Goal: Task Accomplishment & Management: Use online tool/utility

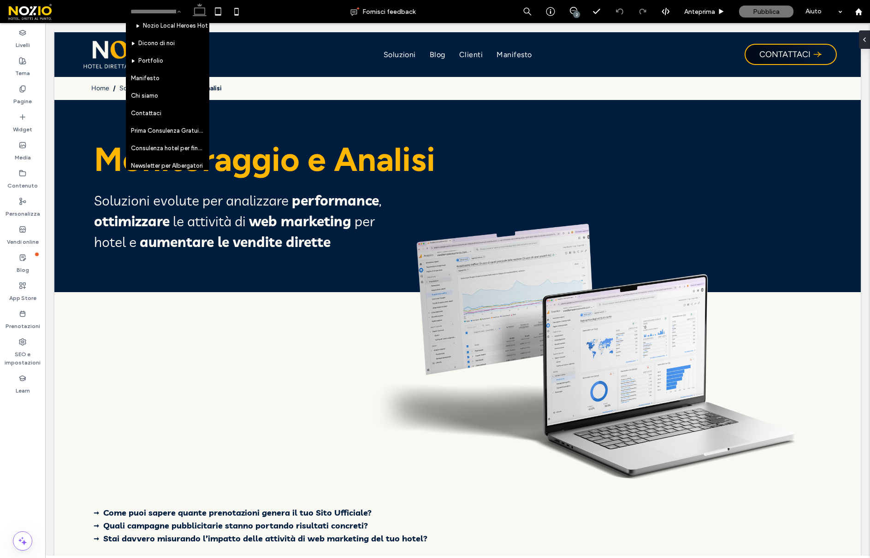
scroll to position [751, 0]
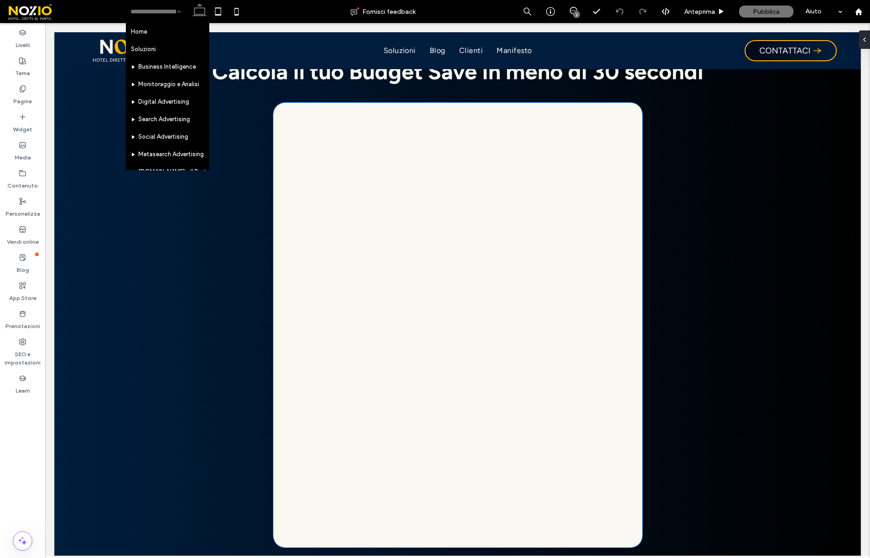
scroll to position [958, 0]
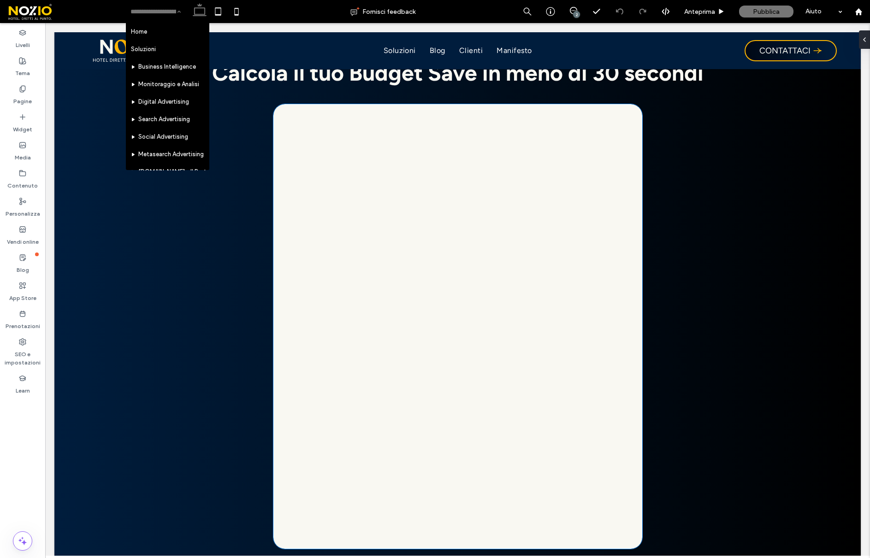
click at [479, 464] on div at bounding box center [458, 327] width 354 height 430
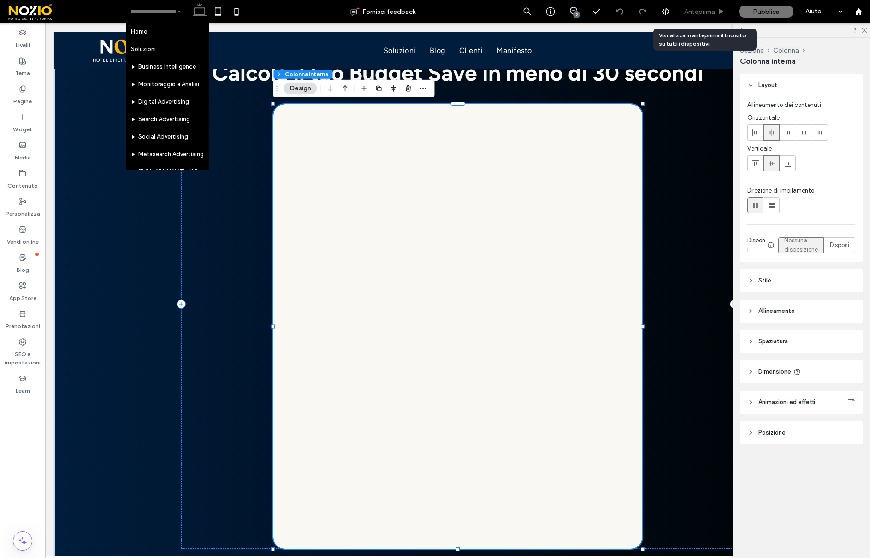
click at [707, 5] on div "Anteprima" at bounding box center [704, 11] width 55 height 23
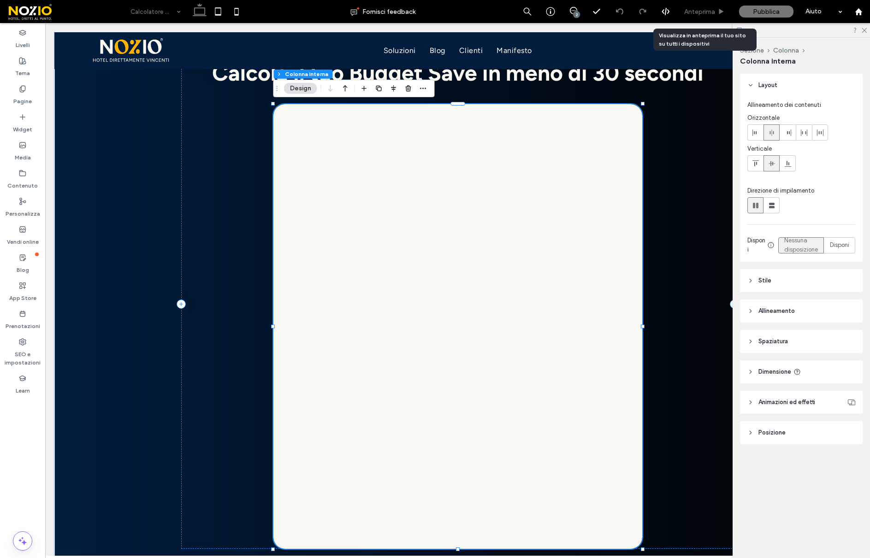
click at [710, 12] on span "Anteprima" at bounding box center [699, 12] width 31 height 8
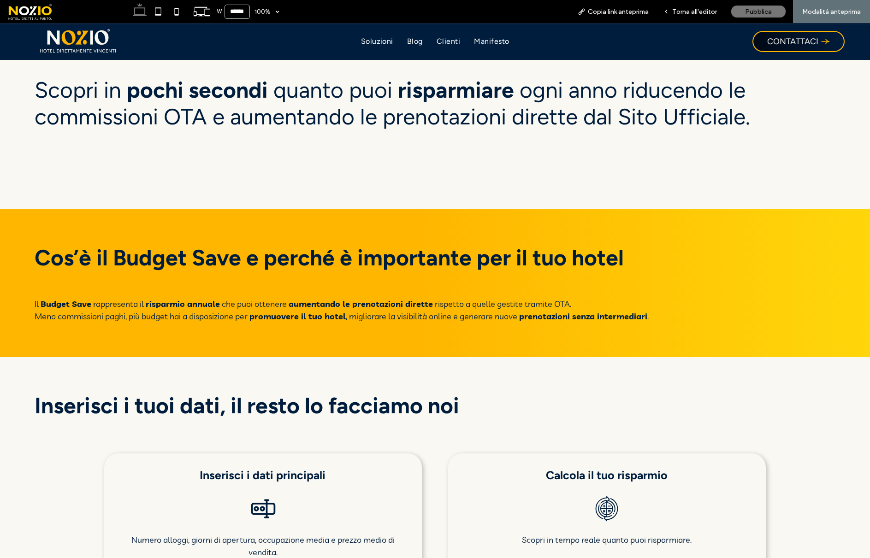
scroll to position [355, 0]
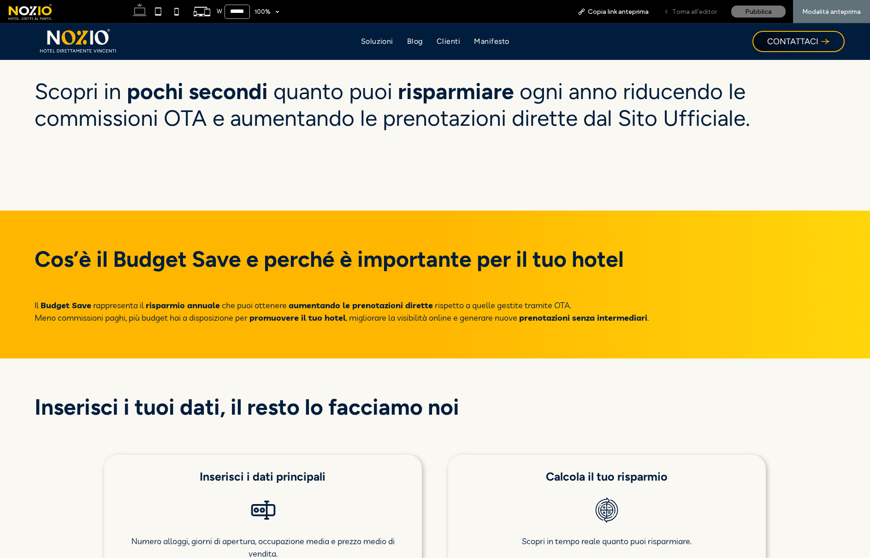
click at [684, 11] on span "Torna all'editor" at bounding box center [694, 12] width 45 height 8
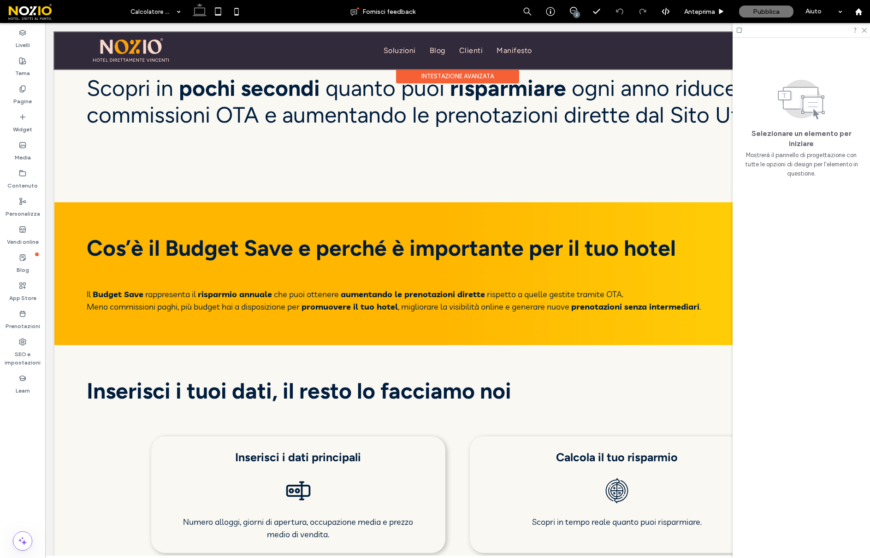
scroll to position [399, 0]
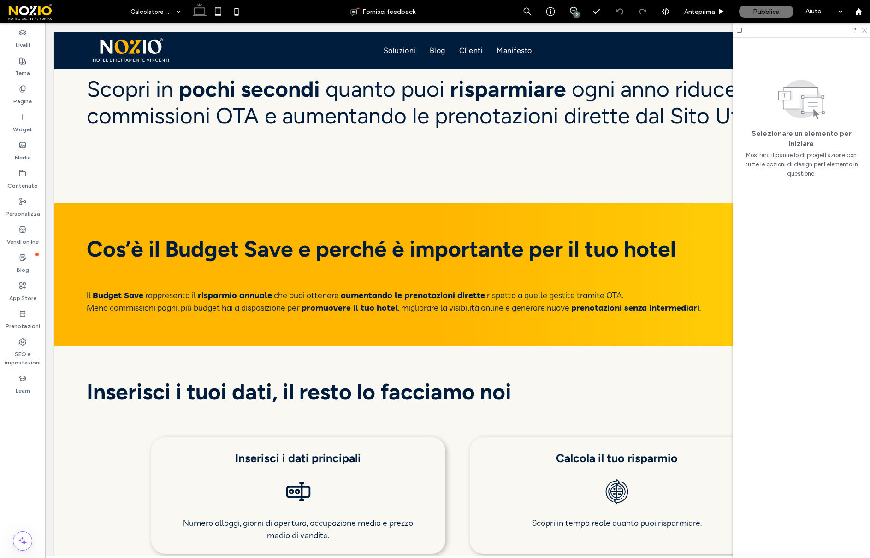
click at [865, 29] on icon at bounding box center [863, 30] width 6 height 6
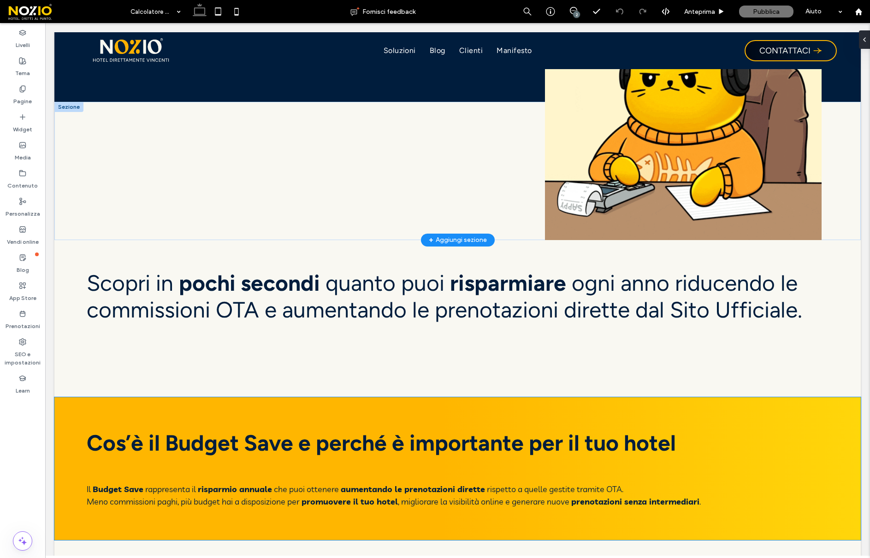
scroll to position [0, 0]
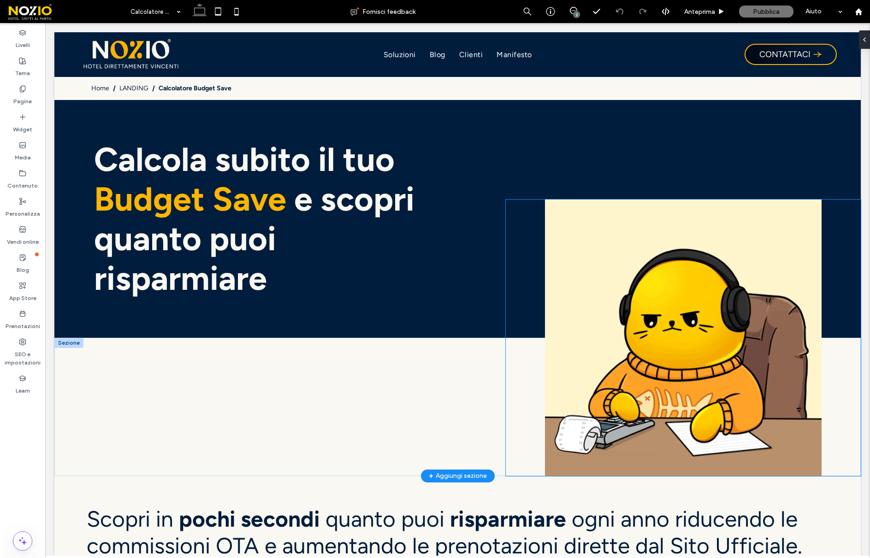
click at [707, 310] on img at bounding box center [683, 338] width 355 height 276
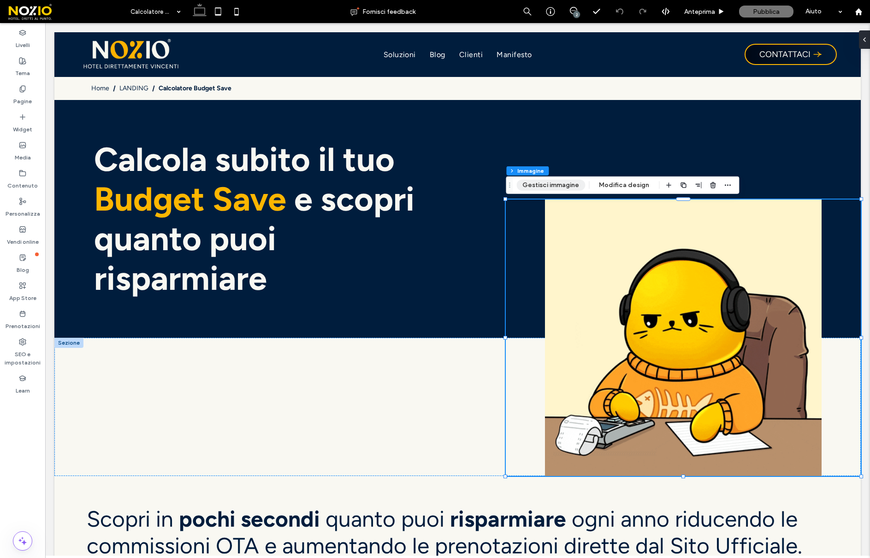
click at [550, 187] on button "Gestisci immagine" at bounding box center [550, 185] width 69 height 11
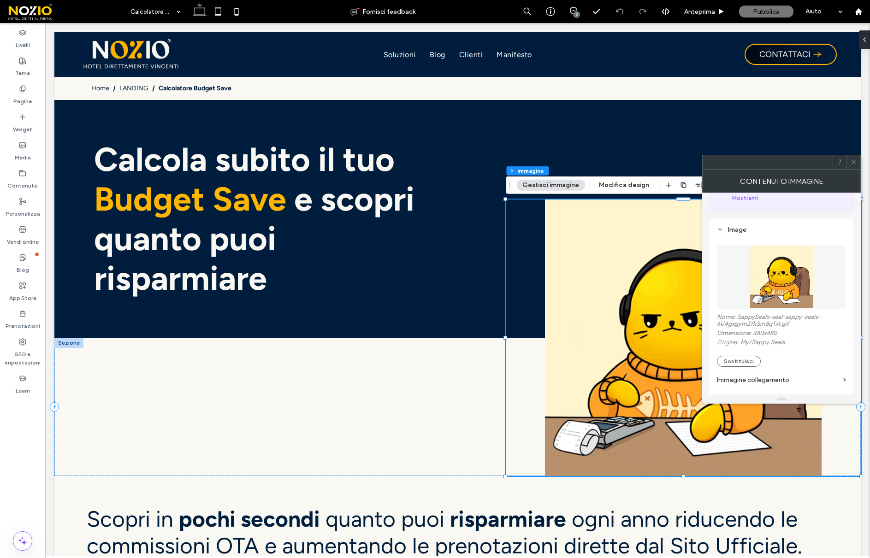
scroll to position [97, 0]
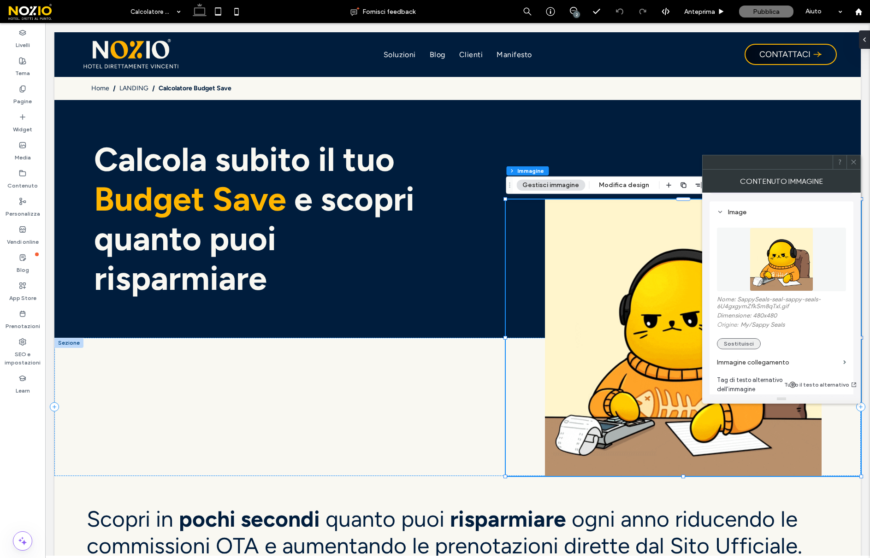
click at [724, 347] on button "Sostituisci" at bounding box center [739, 343] width 44 height 11
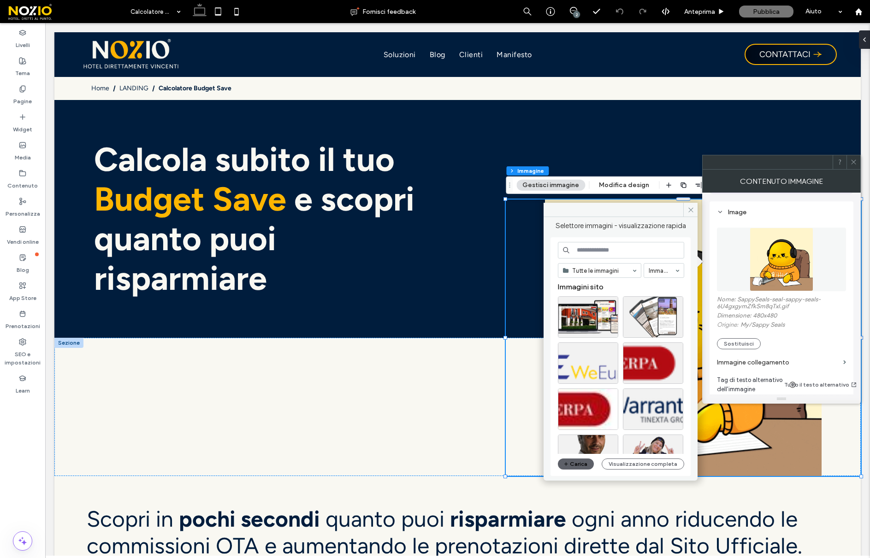
click at [627, 458] on div "Tutte le immagini Immagini Immagini sito Carica Visualizzazione completa" at bounding box center [621, 357] width 126 height 230
click at [626, 461] on button "Visualizzazione completa" at bounding box center [642, 464] width 82 height 11
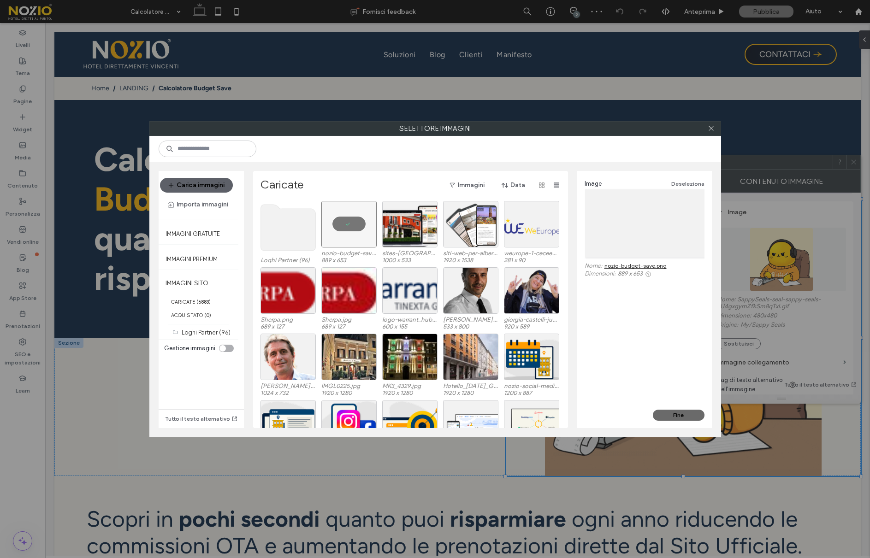
click at [670, 411] on button "Fine" at bounding box center [679, 415] width 52 height 11
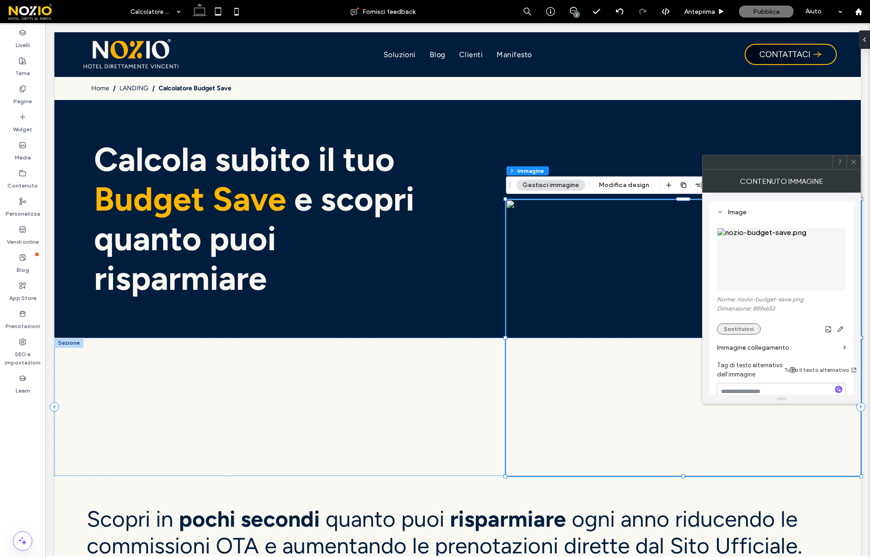
click at [748, 331] on button "Sostituisci" at bounding box center [739, 329] width 44 height 11
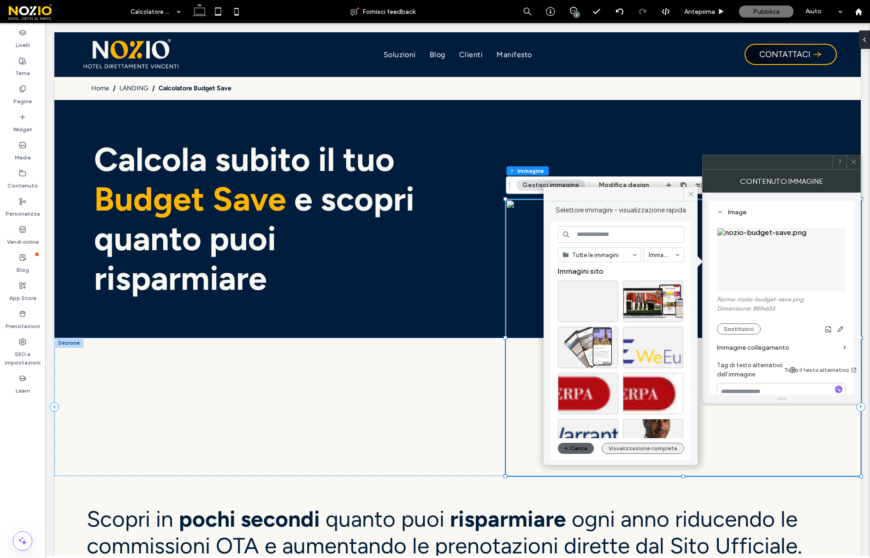
click at [639, 452] on button "Visualizzazione completa" at bounding box center [642, 448] width 82 height 11
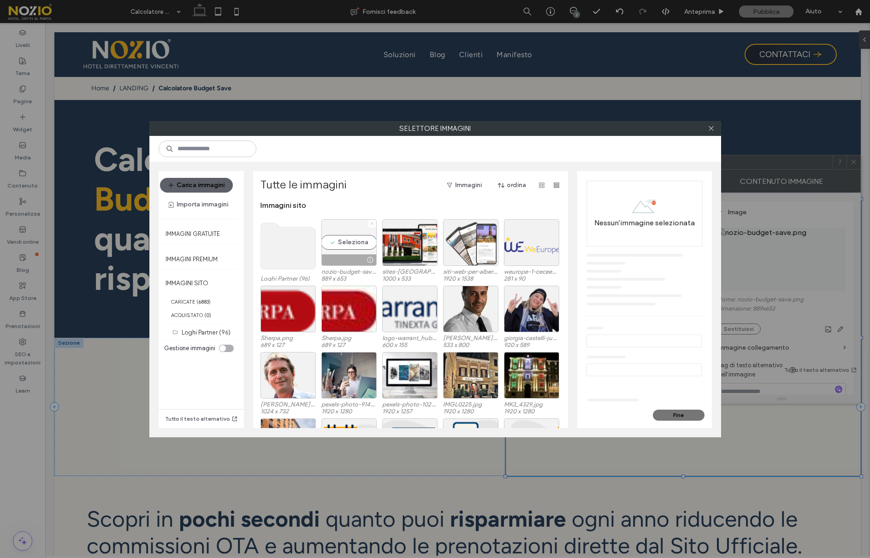
click at [371, 223] on use at bounding box center [372, 224] width 2 height 2
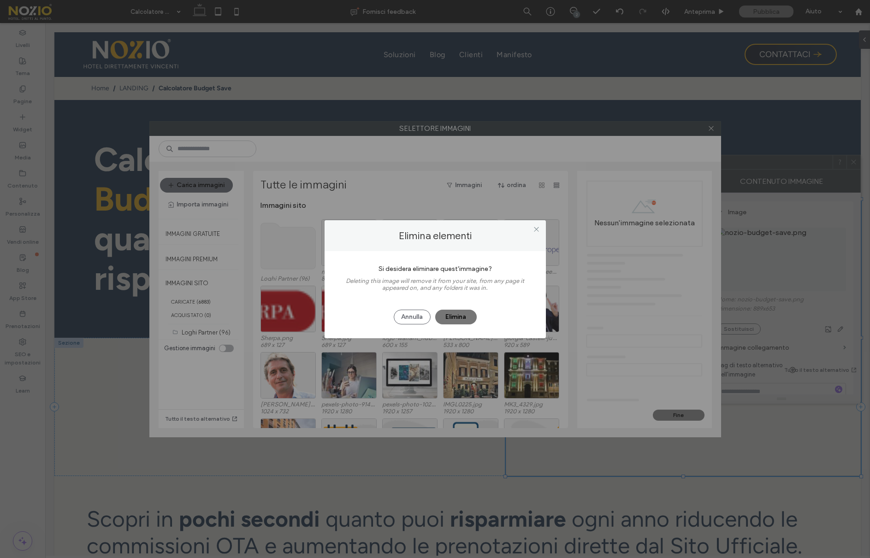
click at [466, 317] on button "Elimina" at bounding box center [455, 317] width 41 height 15
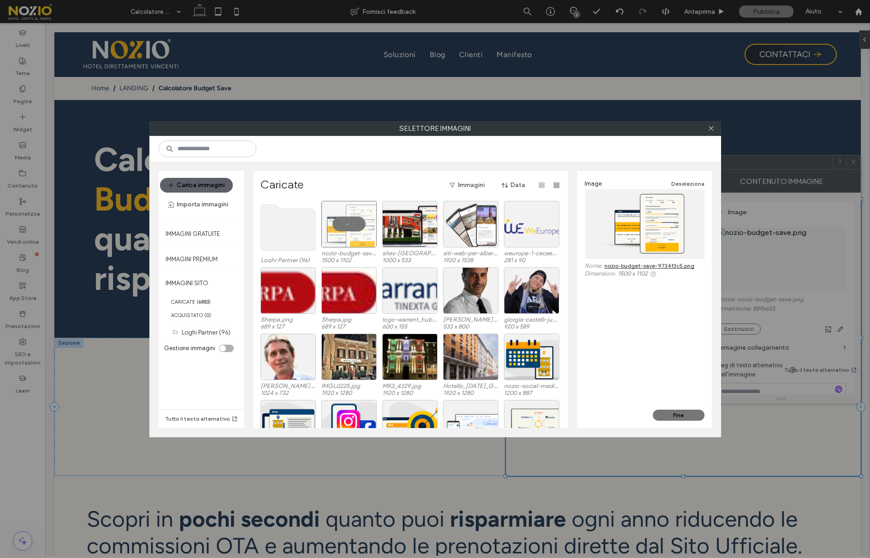
click at [683, 420] on div "Fine" at bounding box center [644, 419] width 135 height 18
click at [678, 415] on button "Fine" at bounding box center [679, 415] width 52 height 11
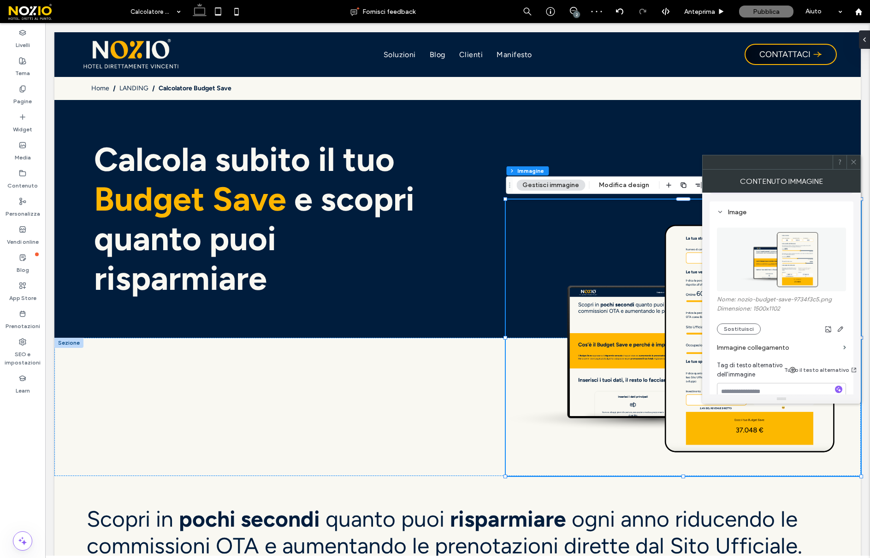
click at [852, 164] on icon at bounding box center [853, 162] width 7 height 7
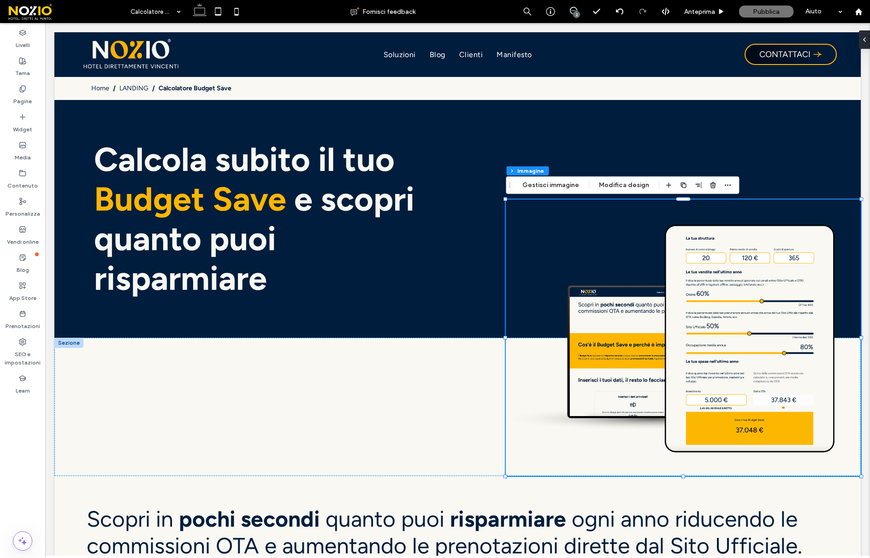
click at [614, 192] on div "Sezione Colonna Immagine Gestisci immagine Modifica design" at bounding box center [622, 185] width 233 height 18
click at [615, 182] on button "Modifica design" at bounding box center [624, 185] width 62 height 11
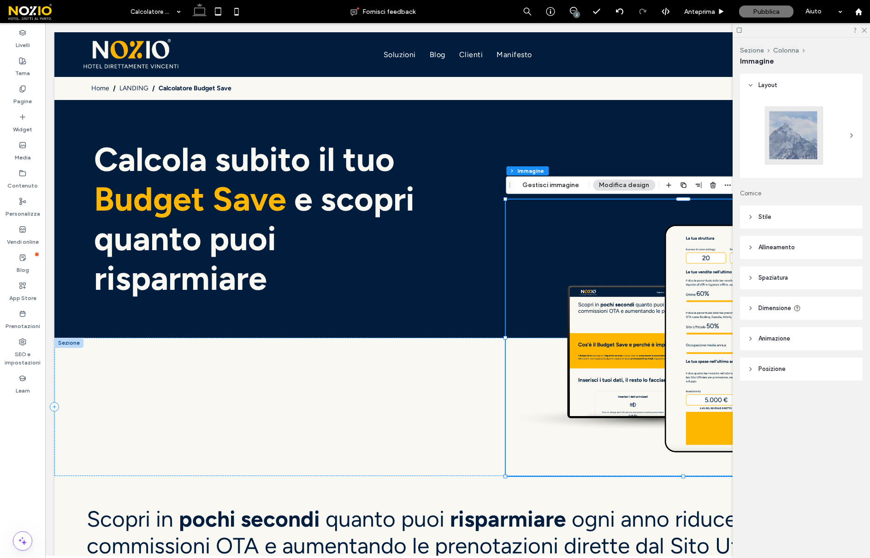
click at [792, 219] on header "Stile" at bounding box center [801, 217] width 123 height 23
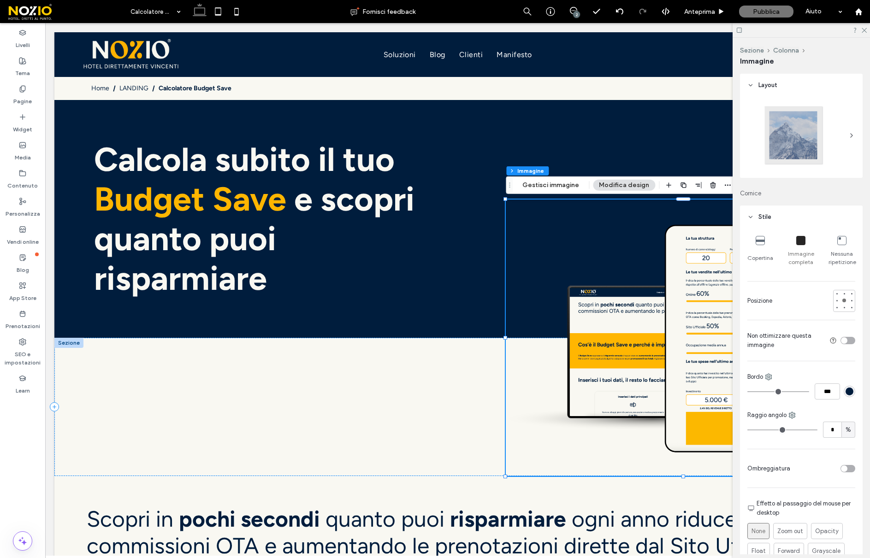
click at [753, 211] on header "Stile" at bounding box center [801, 217] width 123 height 23
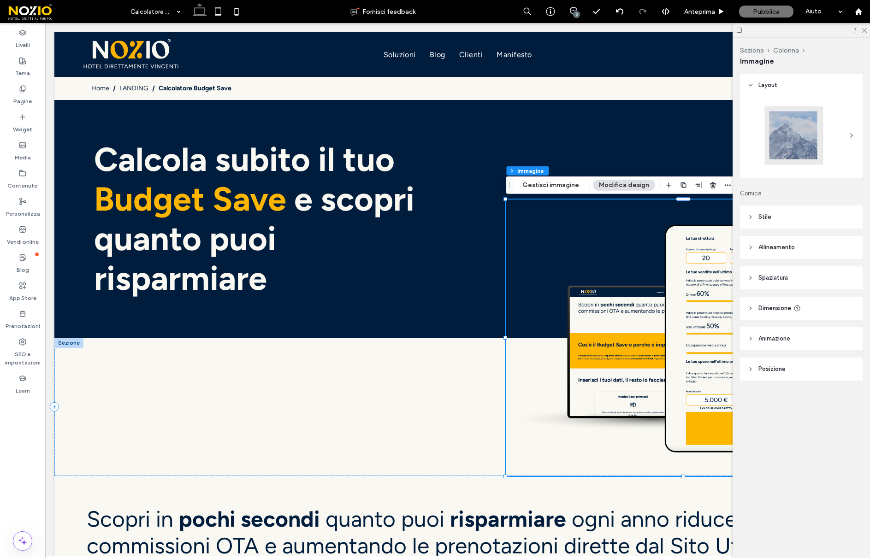
click at [794, 247] on span "Allineamento" at bounding box center [776, 247] width 36 height 9
click at [760, 272] on div at bounding box center [754, 270] width 15 height 15
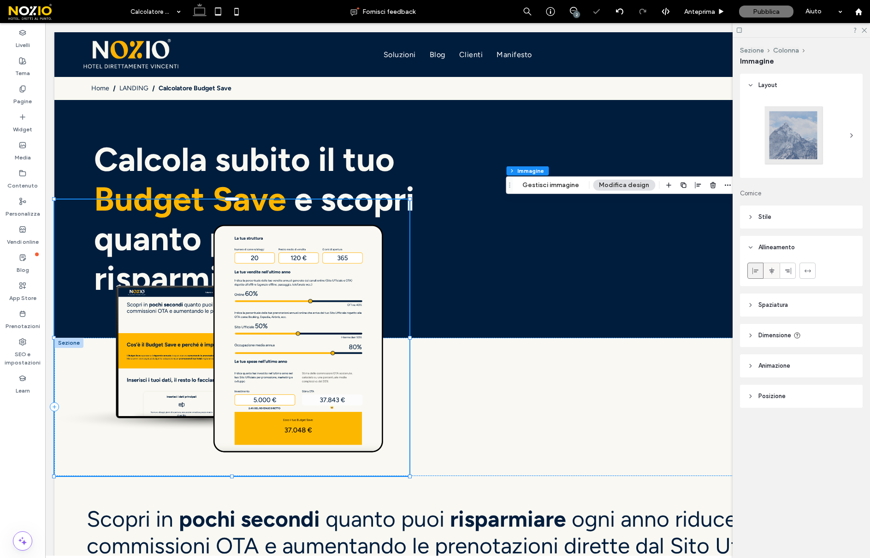
click at [779, 270] on label at bounding box center [787, 271] width 16 height 16
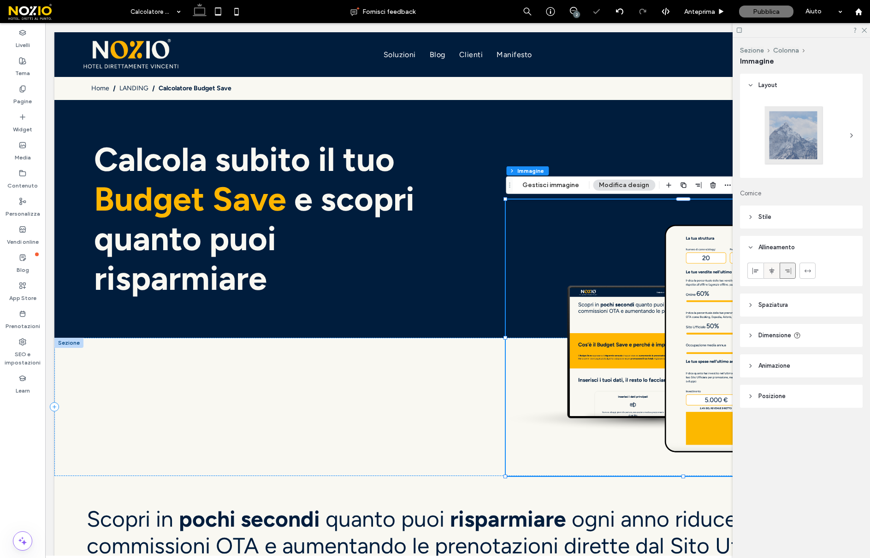
click at [775, 271] on div at bounding box center [771, 270] width 15 height 15
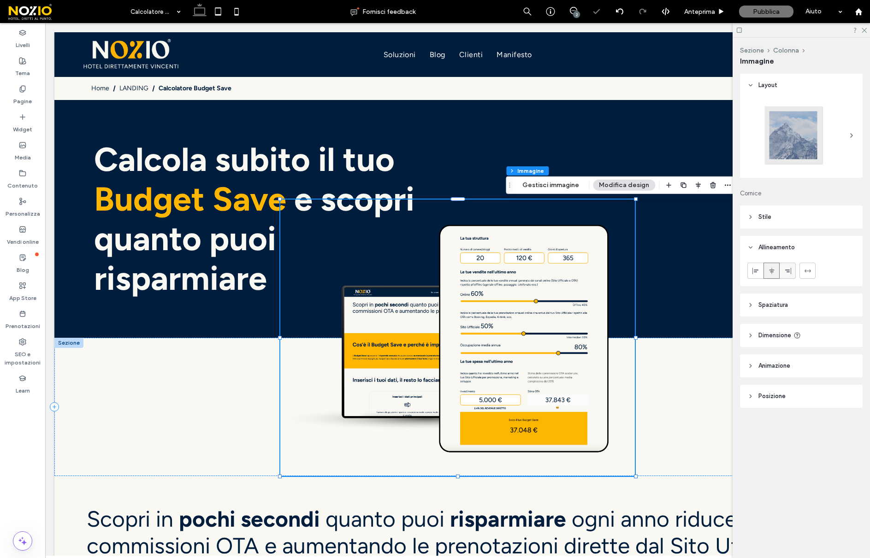
click at [786, 270] on icon at bounding box center [787, 270] width 7 height 7
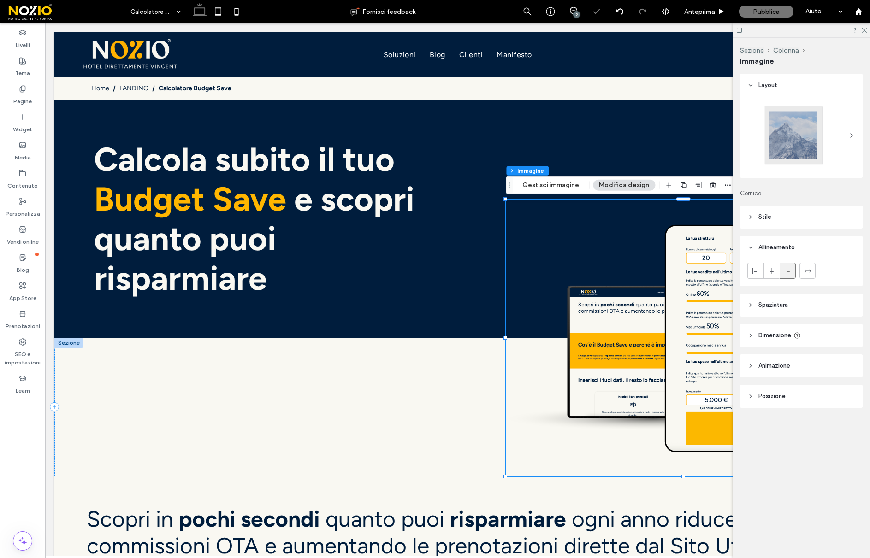
click at [778, 301] on span "Spaziatura" at bounding box center [772, 304] width 29 height 9
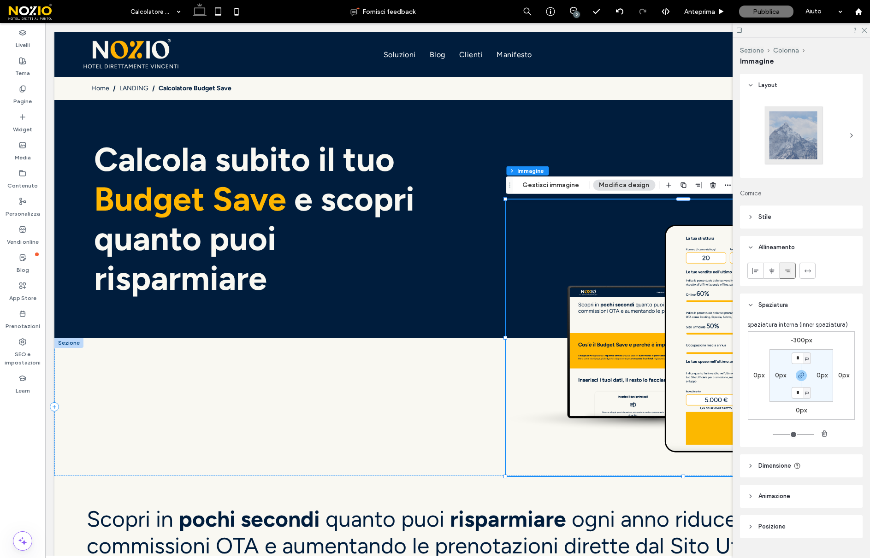
click at [822, 377] on label "0px" at bounding box center [821, 375] width 11 height 8
click at [830, 375] on div "px" at bounding box center [828, 375] width 6 height 9
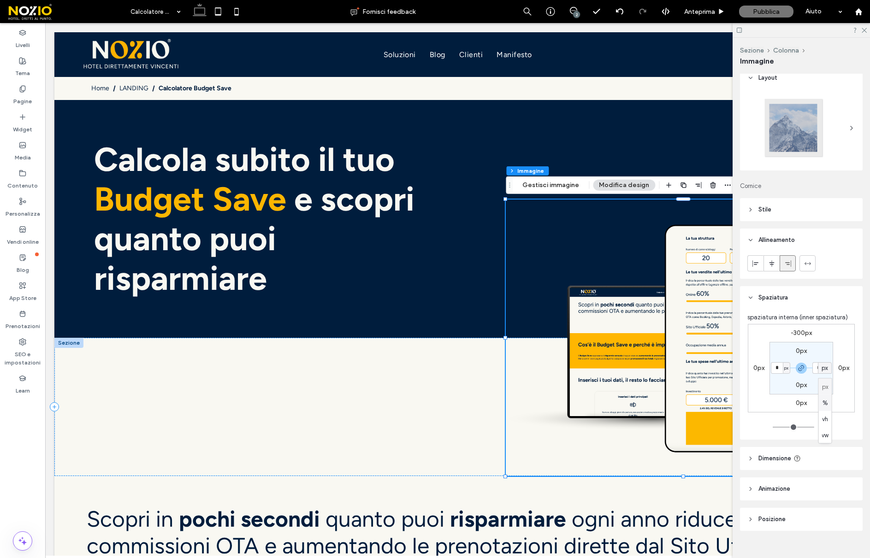
scroll to position [8, 0]
click at [825, 396] on span "%" at bounding box center [825, 397] width 6 height 9
click at [821, 364] on input "*" at bounding box center [818, 367] width 12 height 12
type input "**"
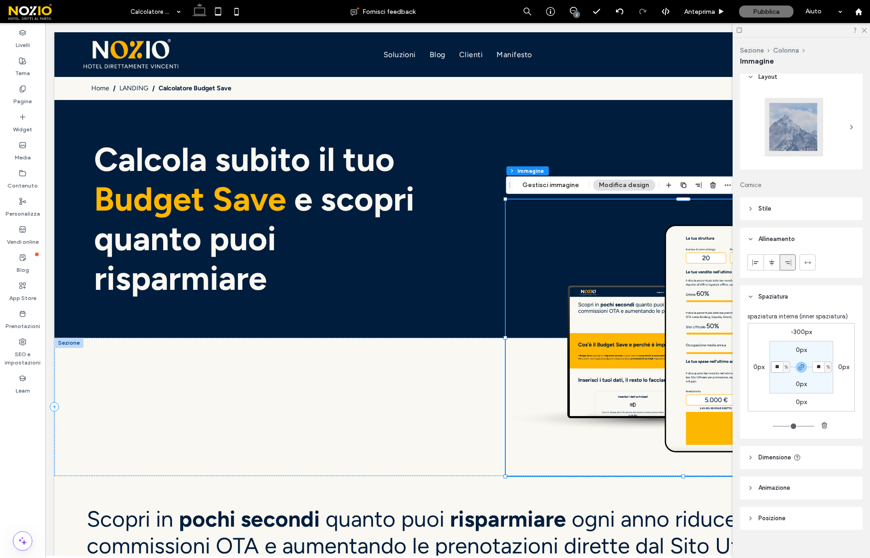
click at [781, 371] on input "**" at bounding box center [777, 367] width 12 height 12
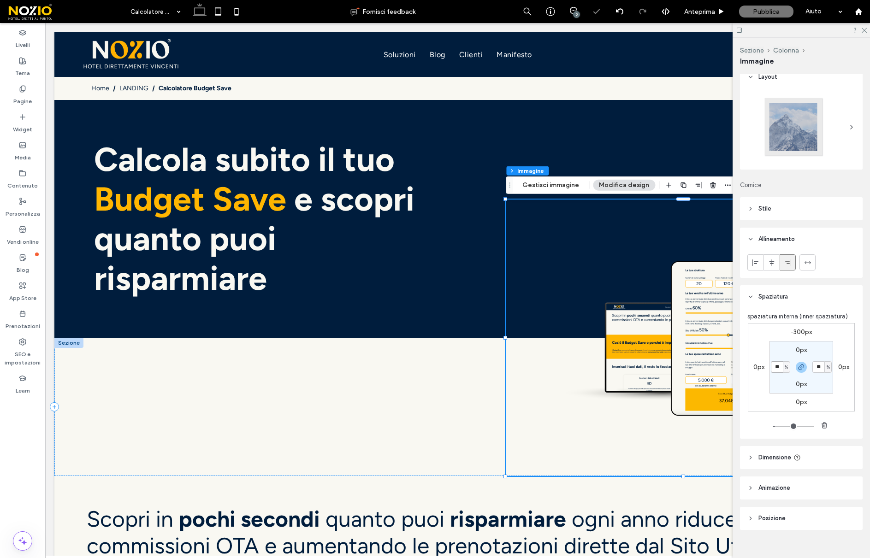
type input "*"
click at [815, 365] on input "*" at bounding box center [818, 367] width 12 height 12
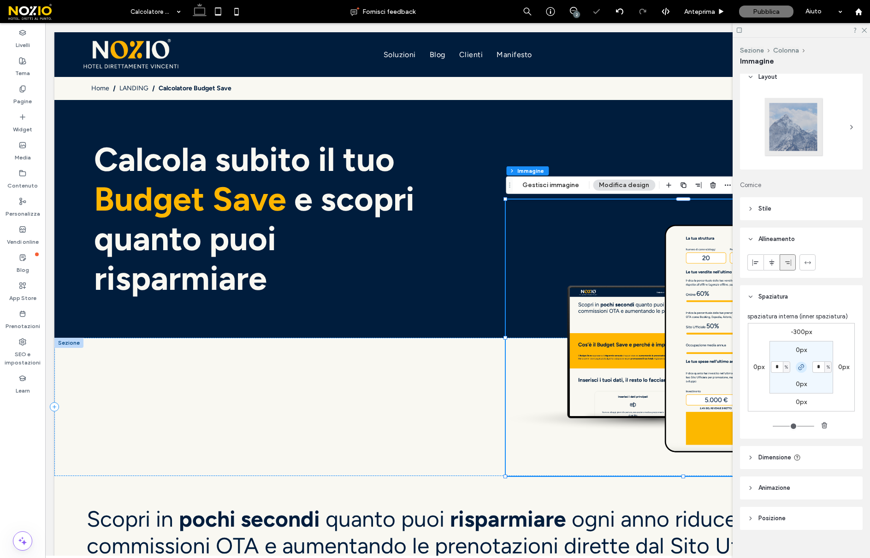
click at [803, 366] on use "button" at bounding box center [801, 368] width 6 height 6
drag, startPoint x: 822, startPoint y: 366, endPoint x: 804, endPoint y: 365, distance: 17.6
click at [804, 365] on section "0px * % 0px 0%" at bounding box center [801, 367] width 64 height 53
type input "**"
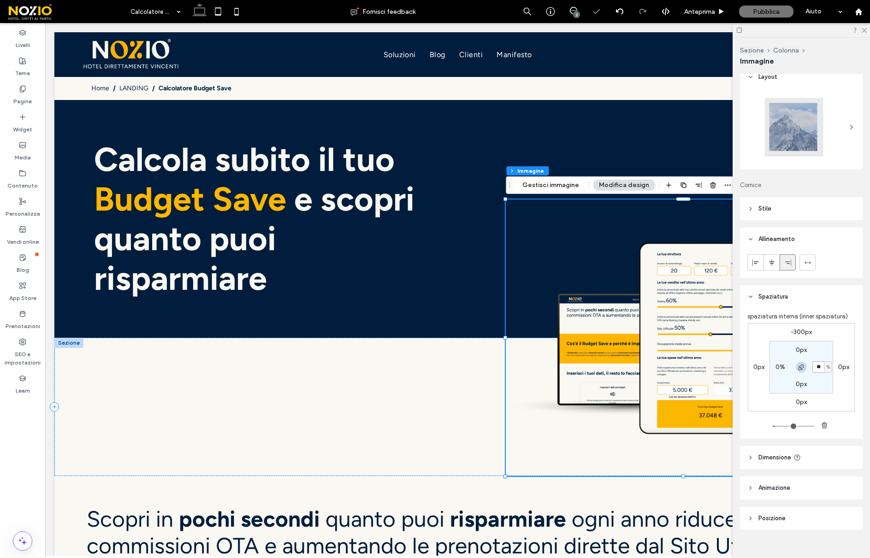
click at [800, 365] on section "0px ** % 0px 0%" at bounding box center [801, 367] width 64 height 53
type input "*"
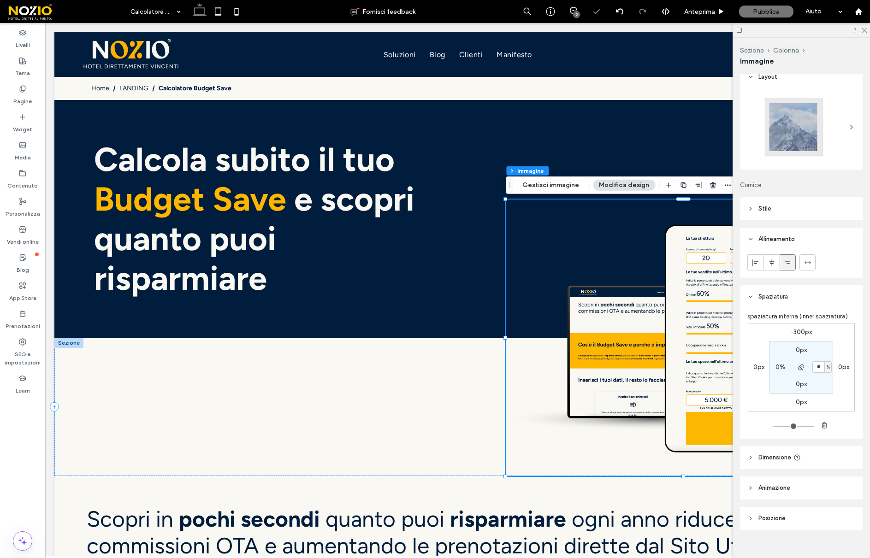
click at [840, 368] on label "0px" at bounding box center [843, 367] width 11 height 8
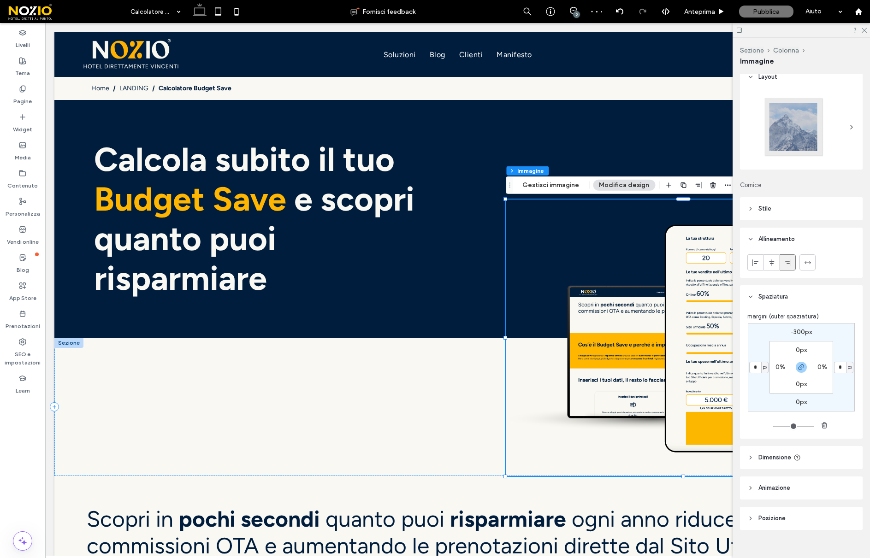
click at [852, 365] on div "px" at bounding box center [850, 367] width 6 height 9
drag, startPoint x: 849, startPoint y: 398, endPoint x: 838, endPoint y: 391, distance: 12.9
click at [849, 398] on div "%" at bounding box center [846, 397] width 13 height 16
click at [801, 365] on use "button" at bounding box center [801, 368] width 6 height 6
click at [835, 364] on input "*" at bounding box center [840, 368] width 12 height 12
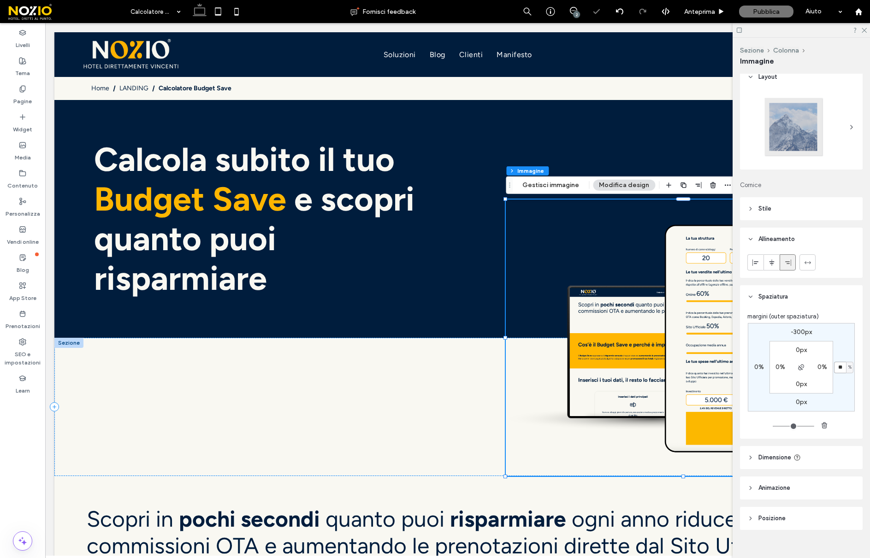
type input "**"
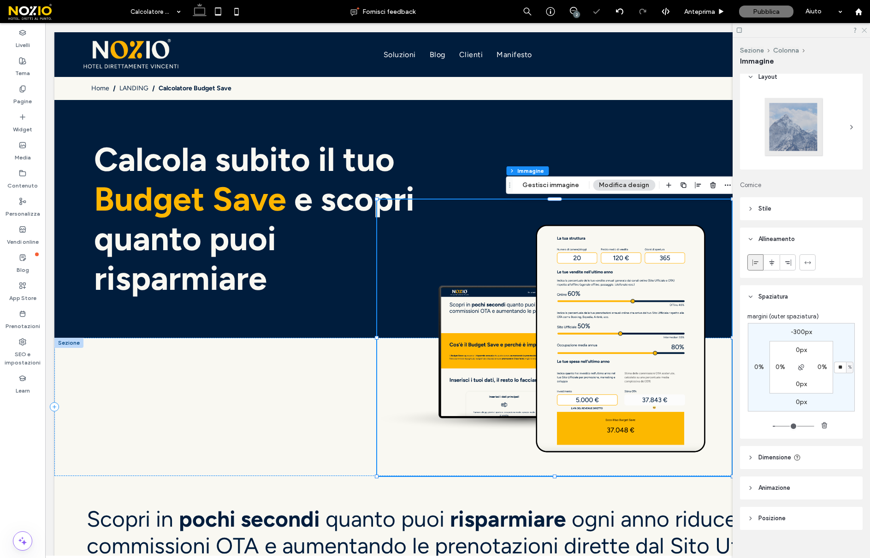
click at [865, 28] on icon at bounding box center [863, 30] width 6 height 6
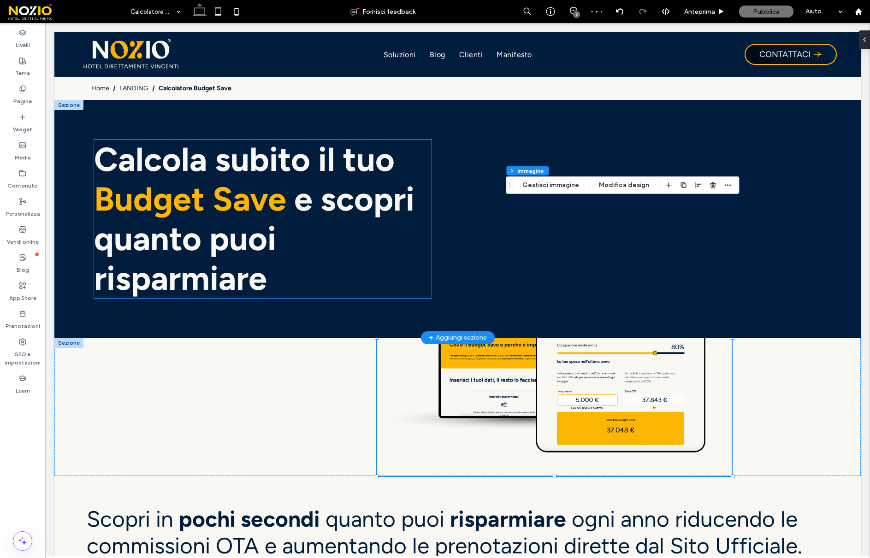
click at [284, 216] on strong "Budget Save" at bounding box center [190, 199] width 192 height 40
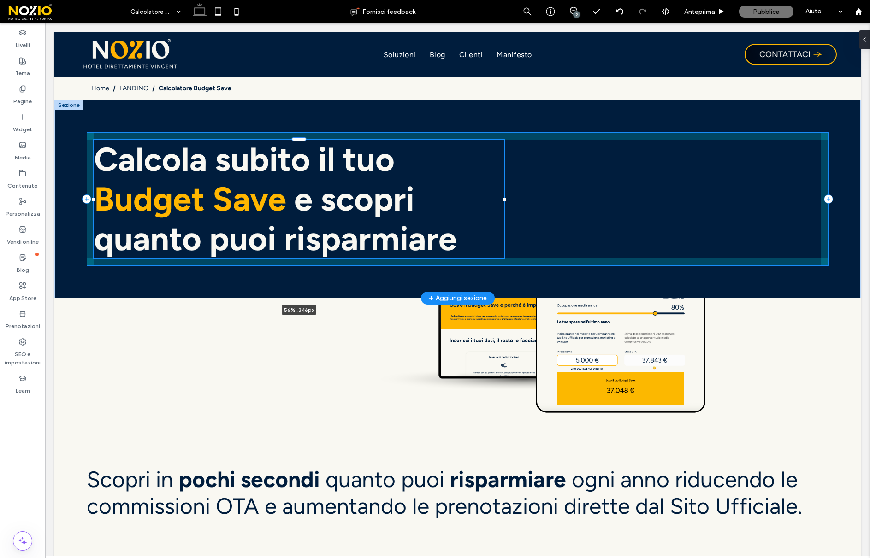
drag, startPoint x: 441, startPoint y: 218, endPoint x: 506, endPoint y: 216, distance: 64.5
click at [506, 216] on div "Calcola subito il tuo Budget Save e scopri quanto puoi risparmiare 56% , 346px" at bounding box center [457, 199] width 806 height 198
type input "**"
type input "****"
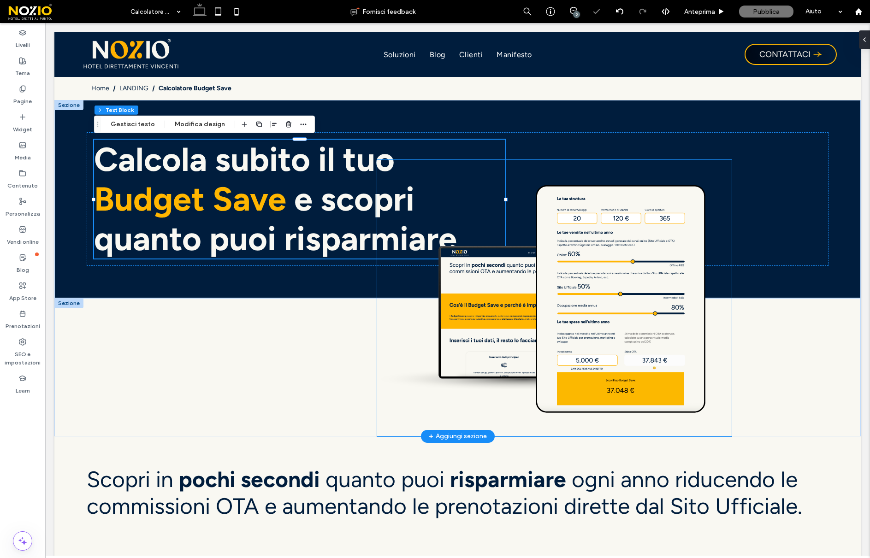
drag, startPoint x: 571, startPoint y: 344, endPoint x: 618, endPoint y: 327, distance: 50.4
click at [571, 344] on img at bounding box center [554, 298] width 355 height 276
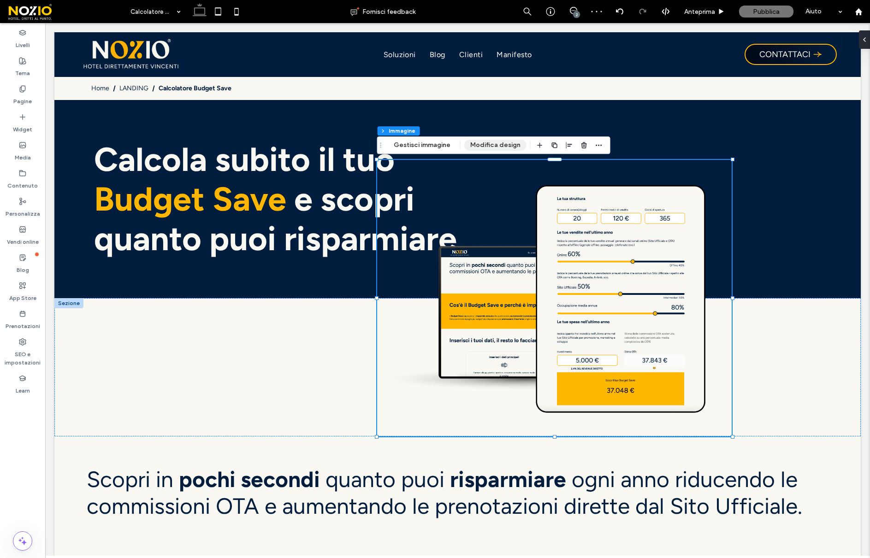
click at [505, 144] on button "Modifica design" at bounding box center [495, 145] width 62 height 11
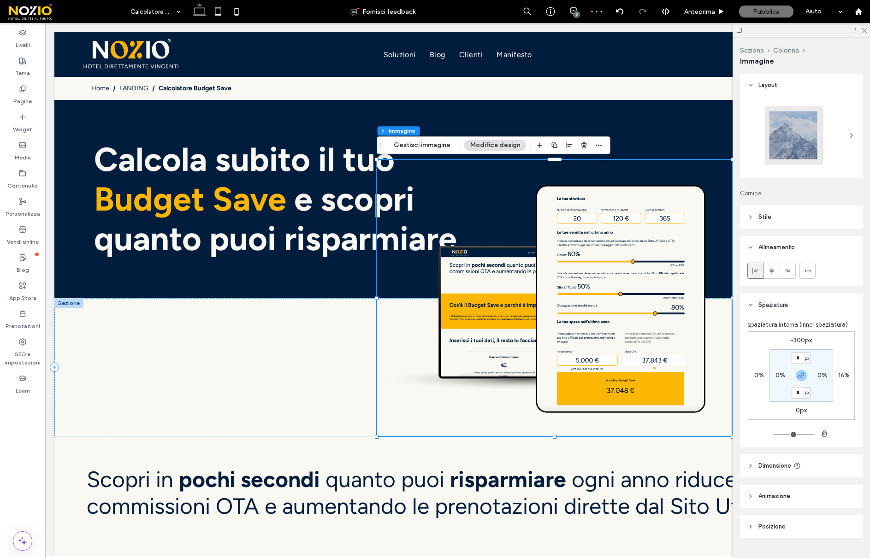
click at [840, 376] on label "16%" at bounding box center [844, 375] width 12 height 8
type input "**"
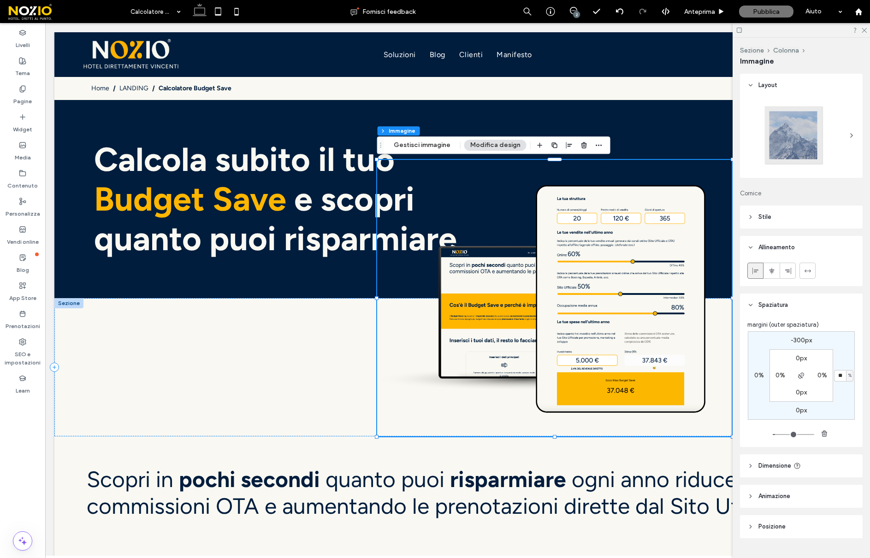
type input "**"
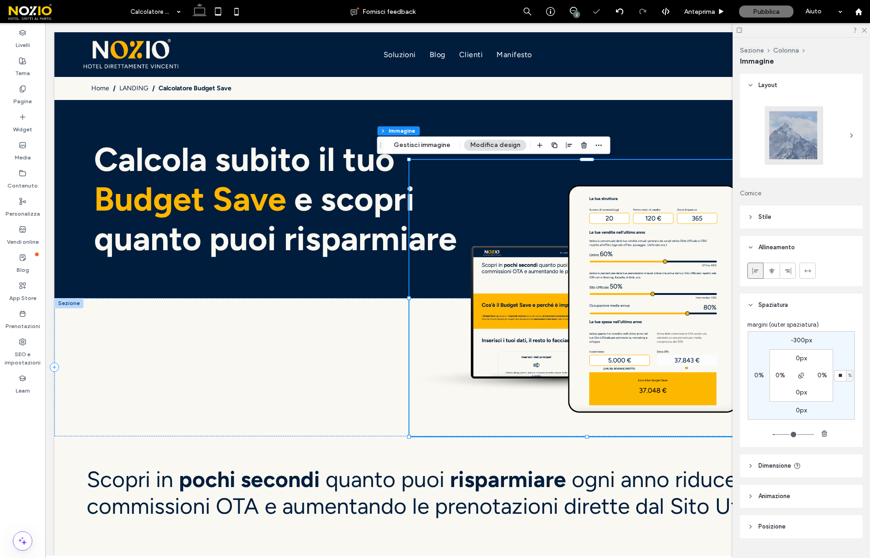
type input "*"
type input "**"
type input "*"
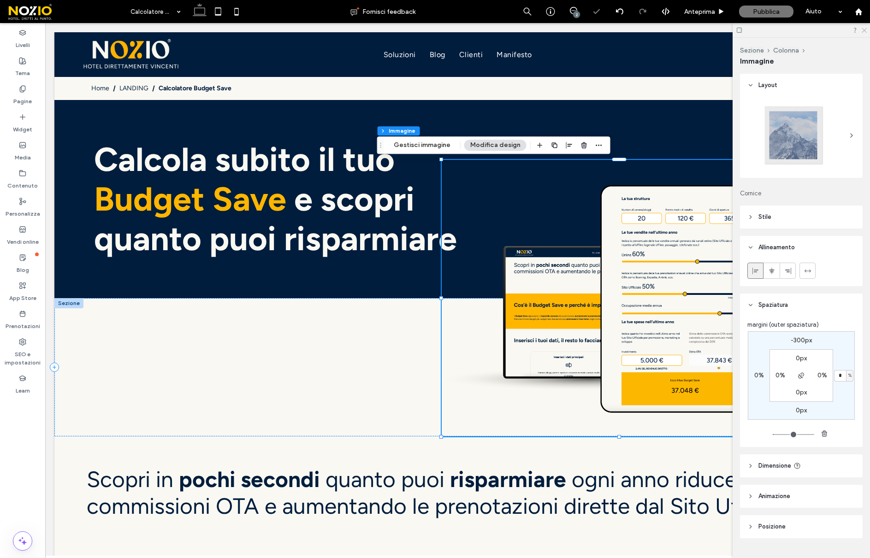
click at [864, 30] on icon at bounding box center [863, 30] width 6 height 6
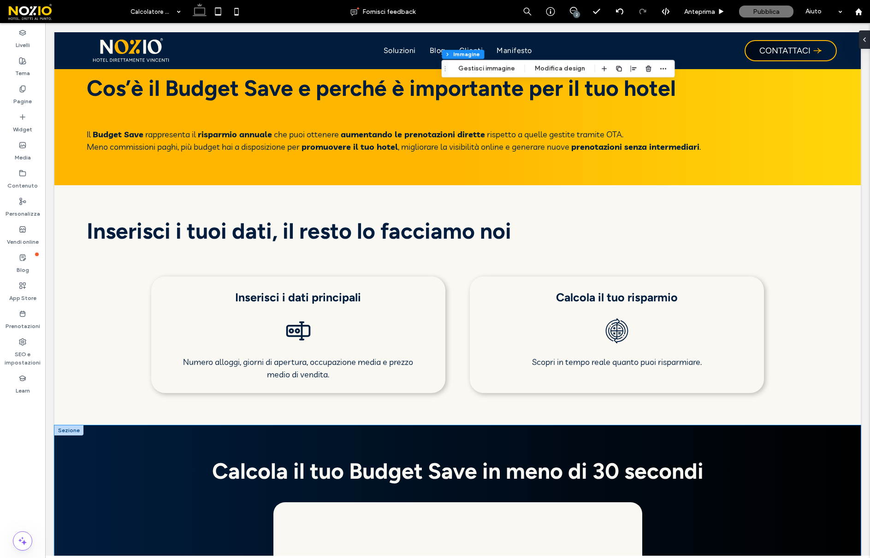
scroll to position [520, 0]
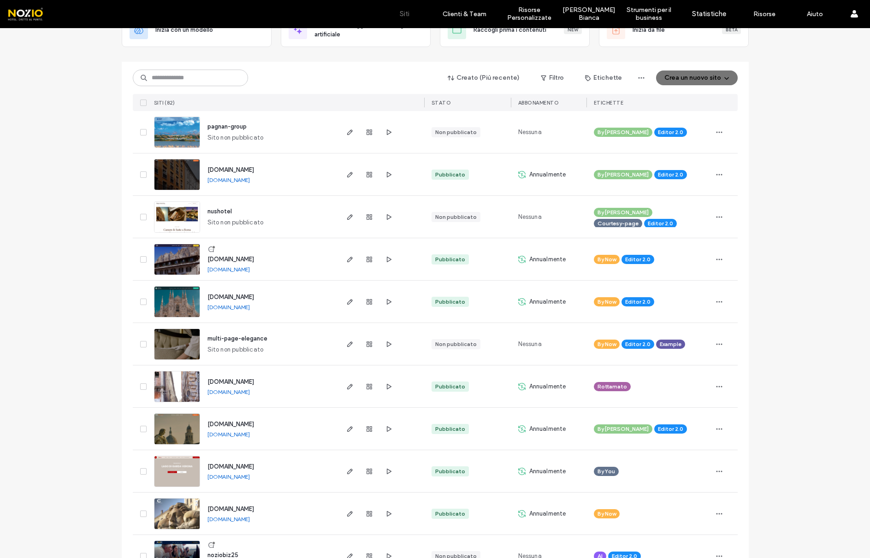
scroll to position [97, 0]
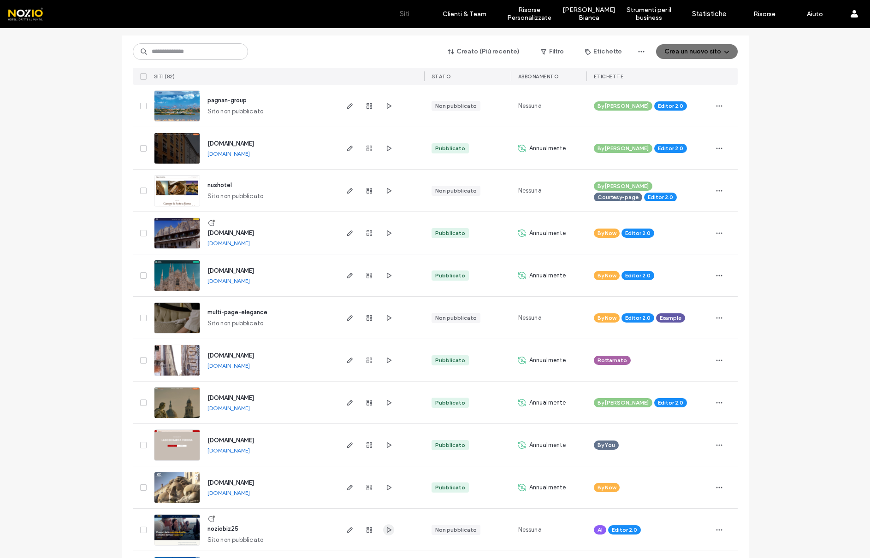
click at [386, 533] on icon "button" at bounding box center [388, 529] width 7 height 7
